Goal: Information Seeking & Learning: Learn about a topic

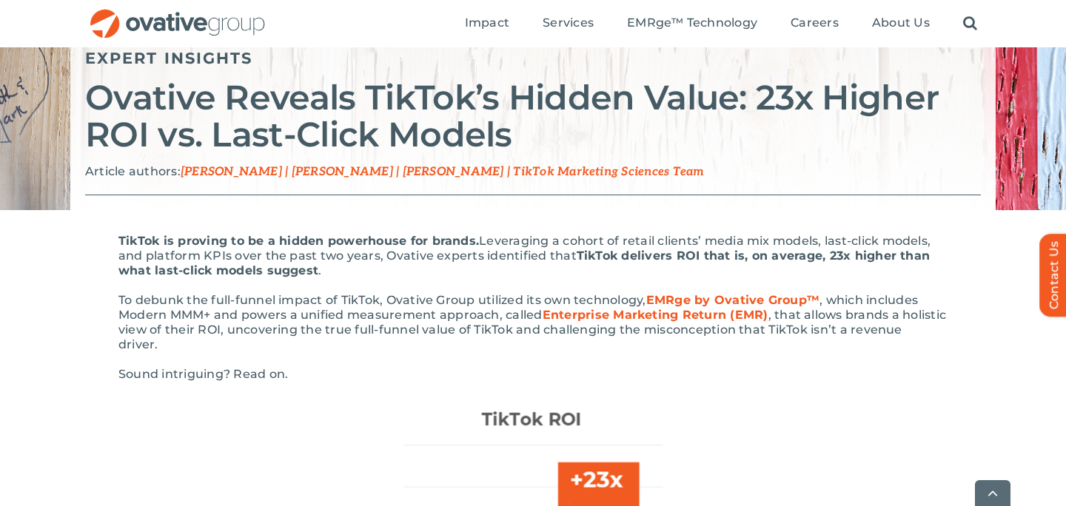
scroll to position [185, 0]
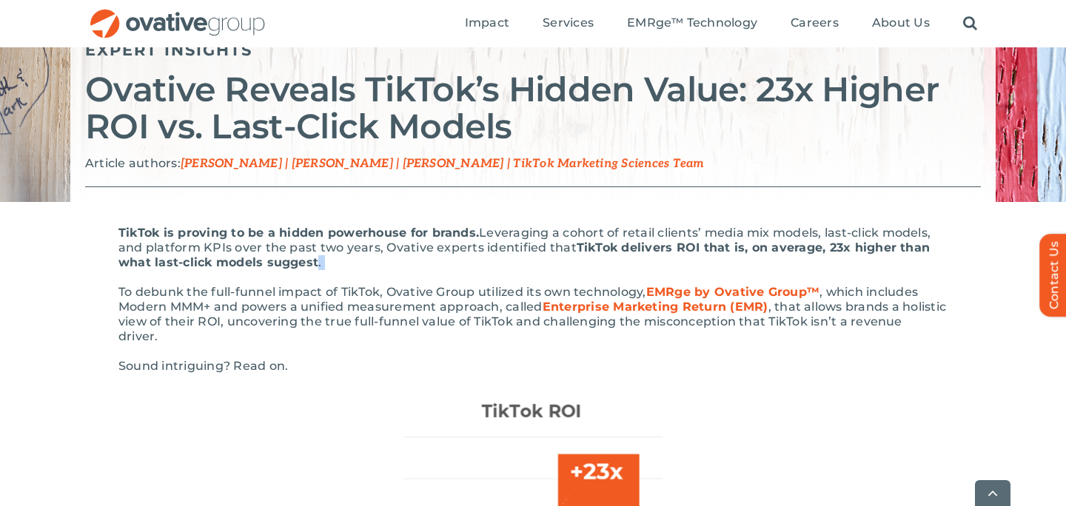
drag, startPoint x: 317, startPoint y: 263, endPoint x: 506, endPoint y: 270, distance: 189.7
click at [506, 270] on p "TikTok is proving to be a hidden powerhouse for brands. Leveraging a cohort of …" at bounding box center [532, 248] width 829 height 44
click at [449, 268] on p "TikTok is proving to be a hidden powerhouse for brands. Leveraging a cohort of …" at bounding box center [532, 248] width 829 height 44
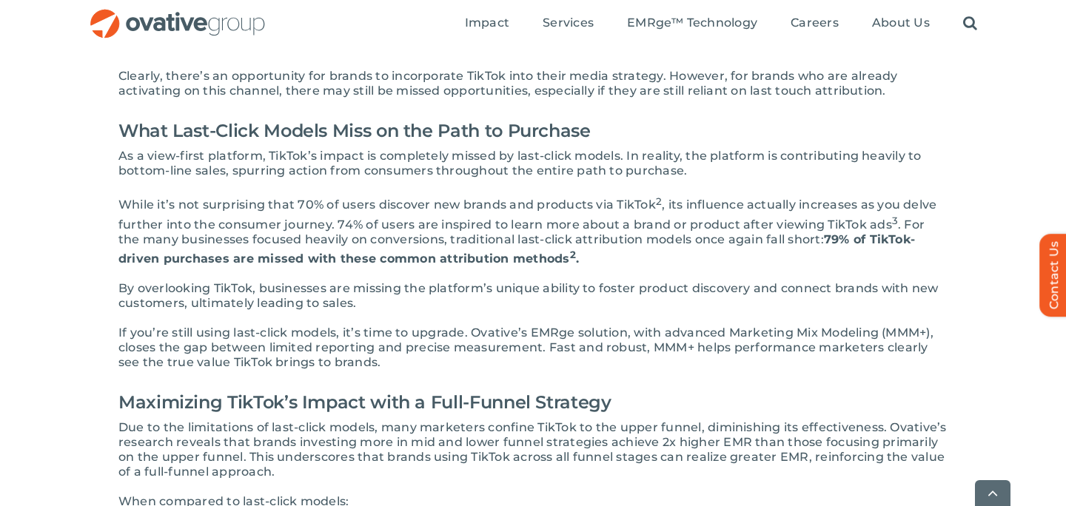
scroll to position [2218, 0]
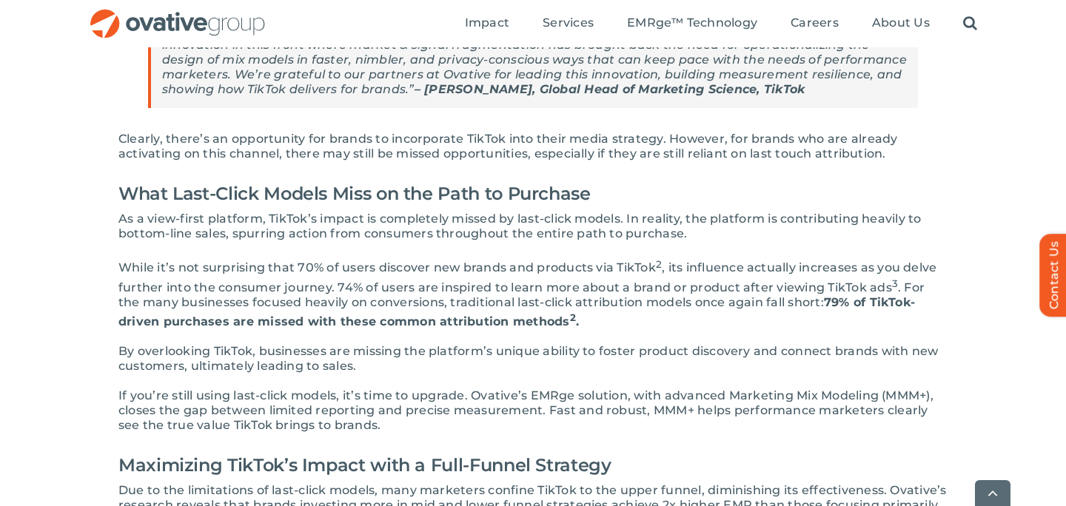
scroll to position [2158, 0]
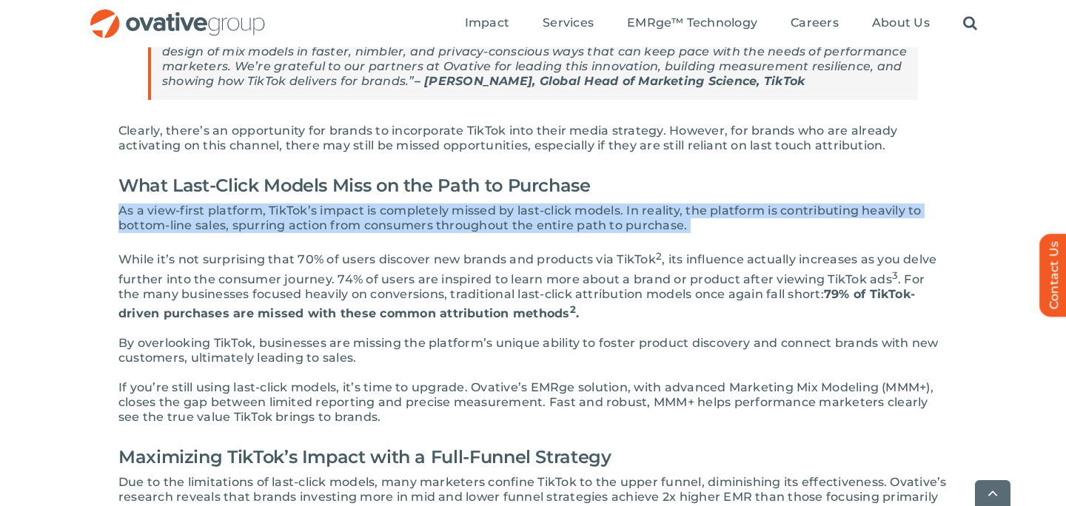
drag, startPoint x: 121, startPoint y: 195, endPoint x: 686, endPoint y: 217, distance: 565.4
click at [686, 217] on p "As a view-first platform, TikTok’s impact is completely missed by last-click mo…" at bounding box center [532, 219] width 829 height 30
copy p "As a view-first platform, TikTok’s impact is completely missed by last-click mo…"
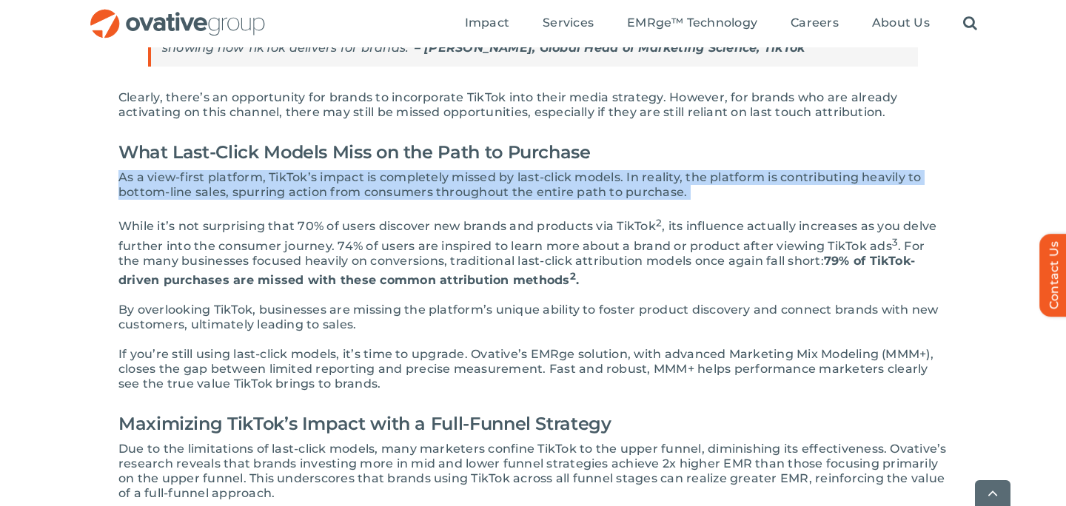
scroll to position [2192, 0]
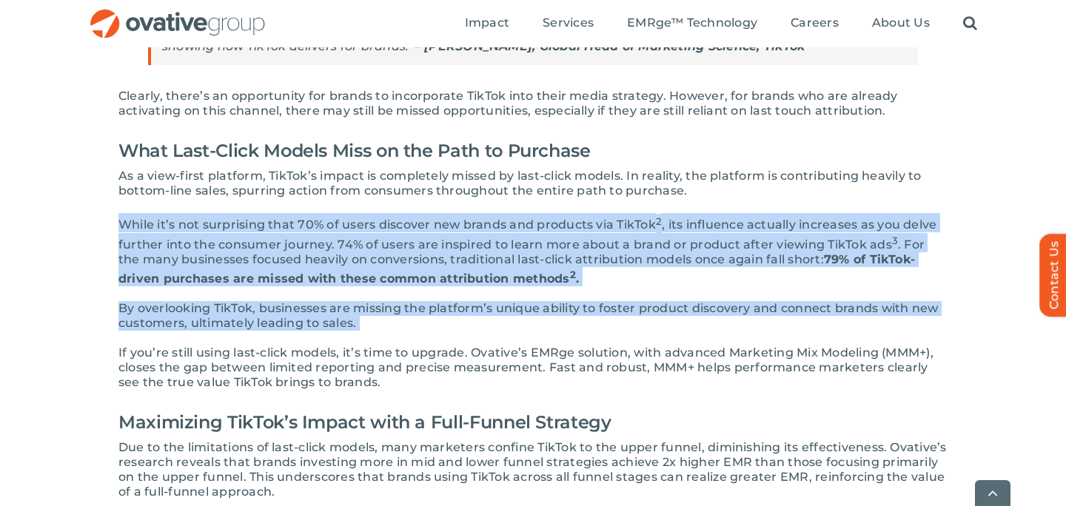
drag, startPoint x: 121, startPoint y: 209, endPoint x: 376, endPoint y: 305, distance: 273.0
copy div "While it’s not surprising that 70% of users discover new brands and products vi…"
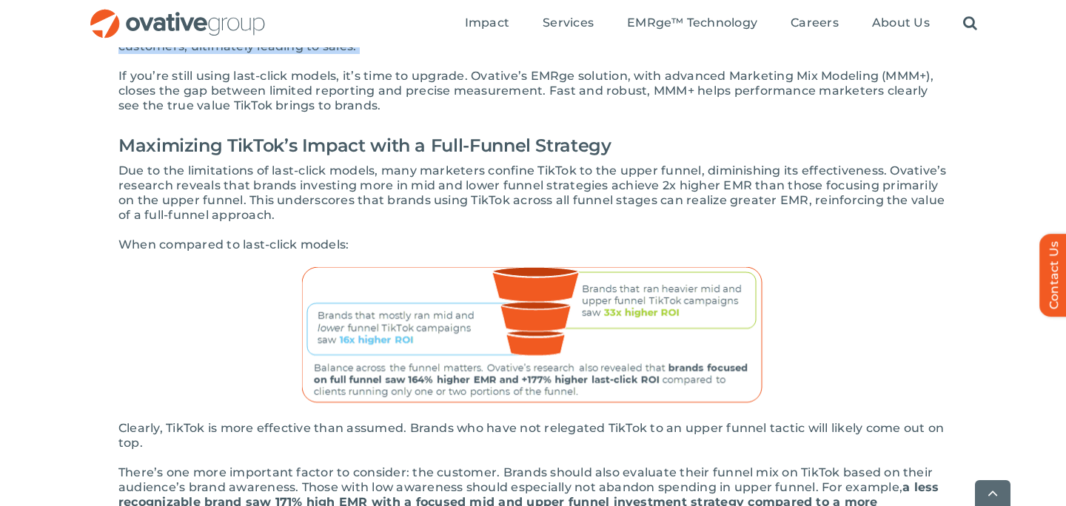
scroll to position [2480, 0]
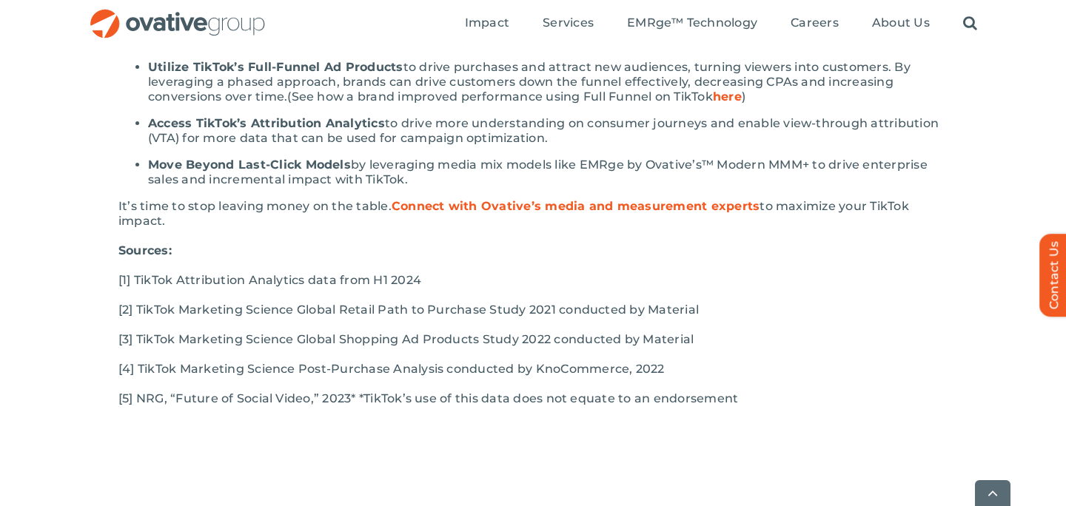
scroll to position [3035, 0]
